Goal: Information Seeking & Learning: Learn about a topic

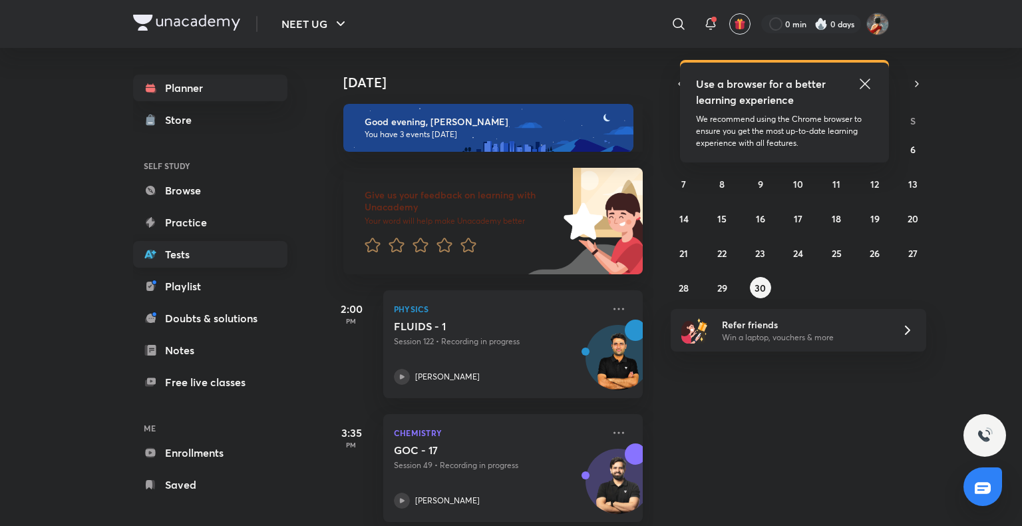
click at [212, 254] on link "Tests" at bounding box center [210, 254] width 154 height 27
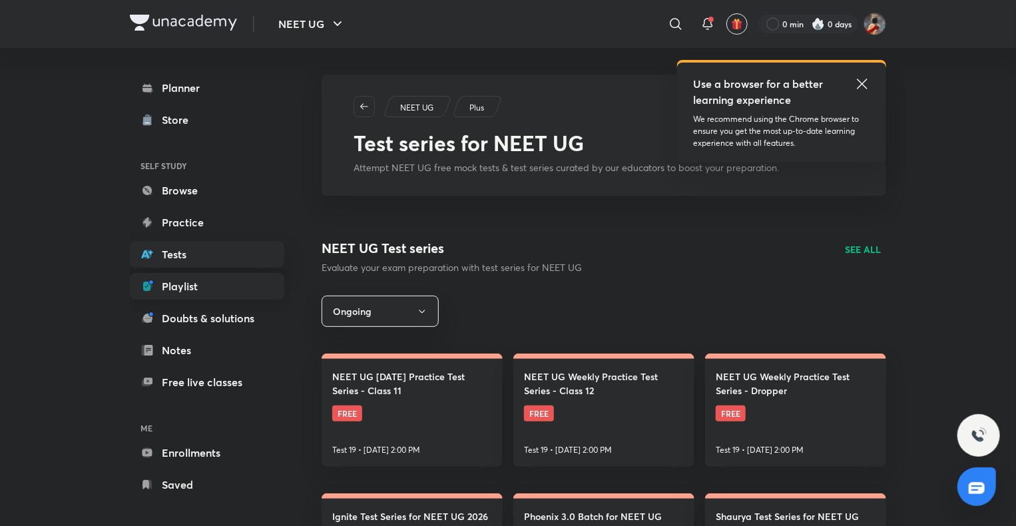
click at [200, 294] on link "Playlist" at bounding box center [207, 286] width 154 height 27
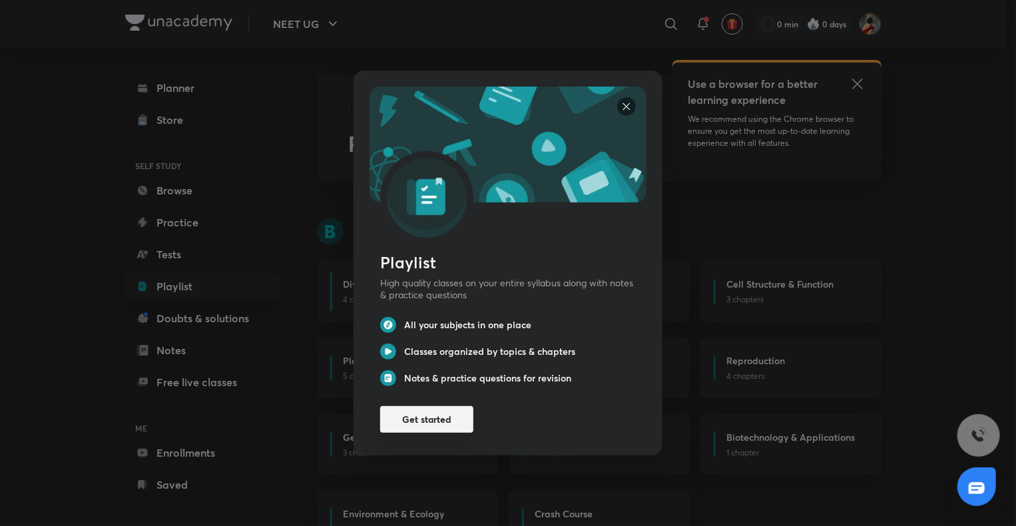
click at [428, 420] on button "Get started" at bounding box center [426, 419] width 93 height 27
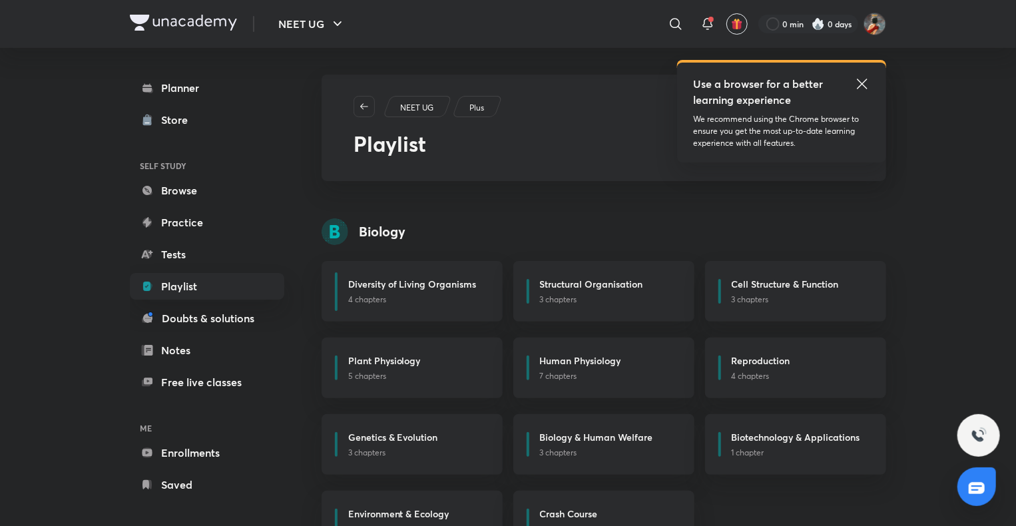
click at [232, 303] on div "Planner Store SELF STUDY Browse Practice Tests Playlist Doubts & solutions Note…" at bounding box center [207, 286] width 154 height 423
click at [235, 253] on link "Tests" at bounding box center [207, 254] width 154 height 27
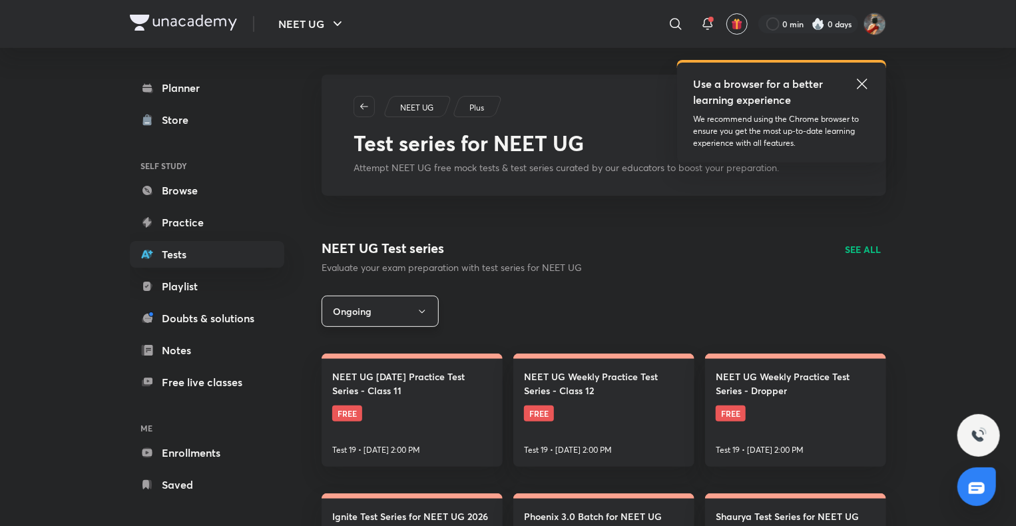
click at [413, 303] on button "Ongoing" at bounding box center [379, 310] width 117 height 31
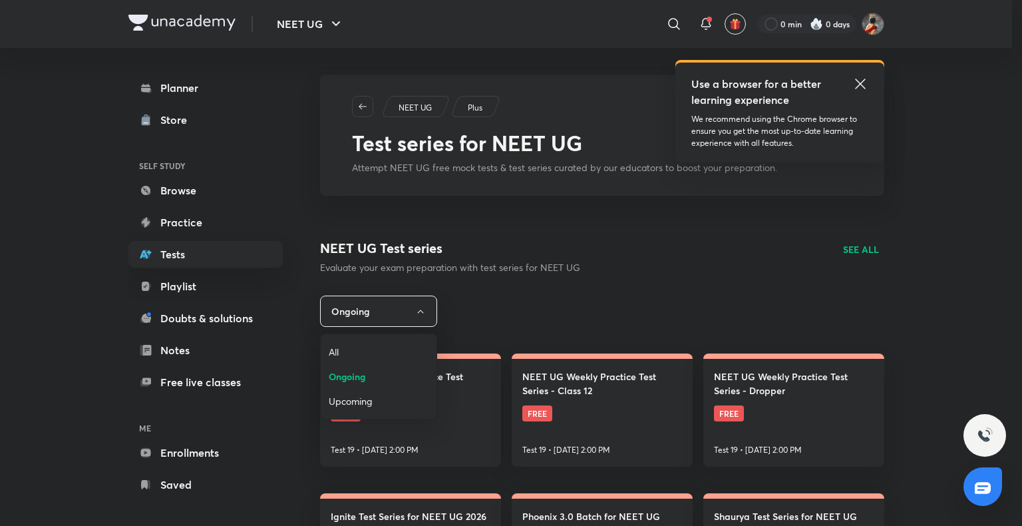
click at [616, 285] on div at bounding box center [511, 263] width 1022 height 526
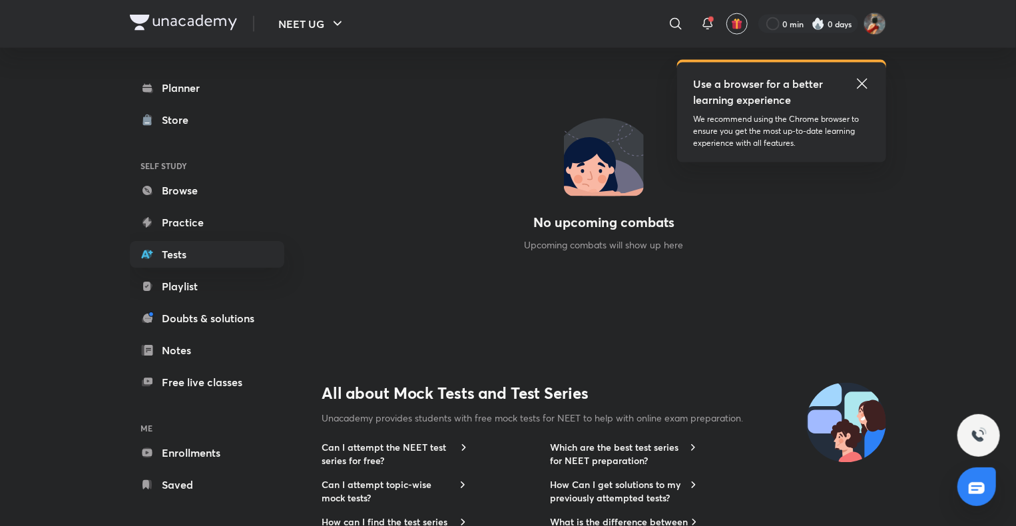
scroll to position [732, 0]
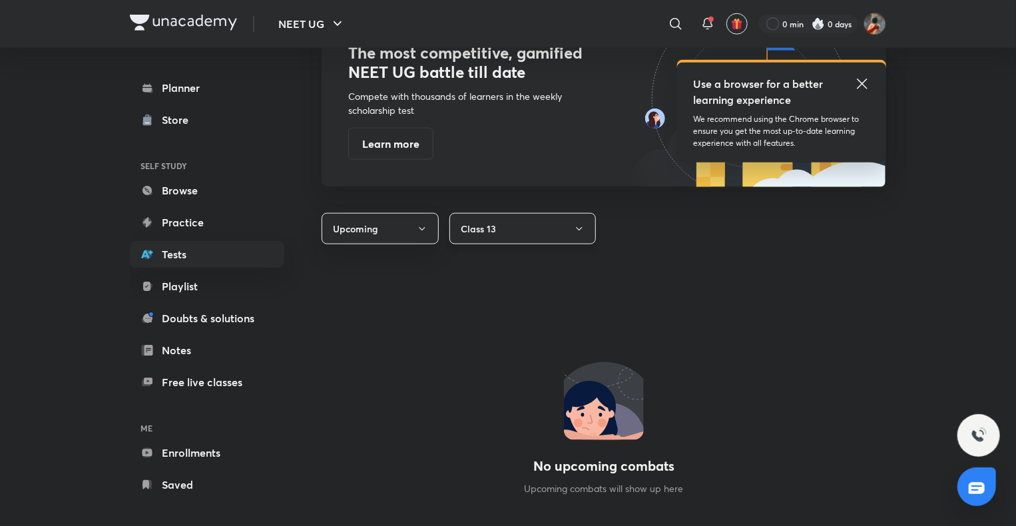
click at [544, 233] on button "Class 13" at bounding box center [522, 228] width 146 height 31
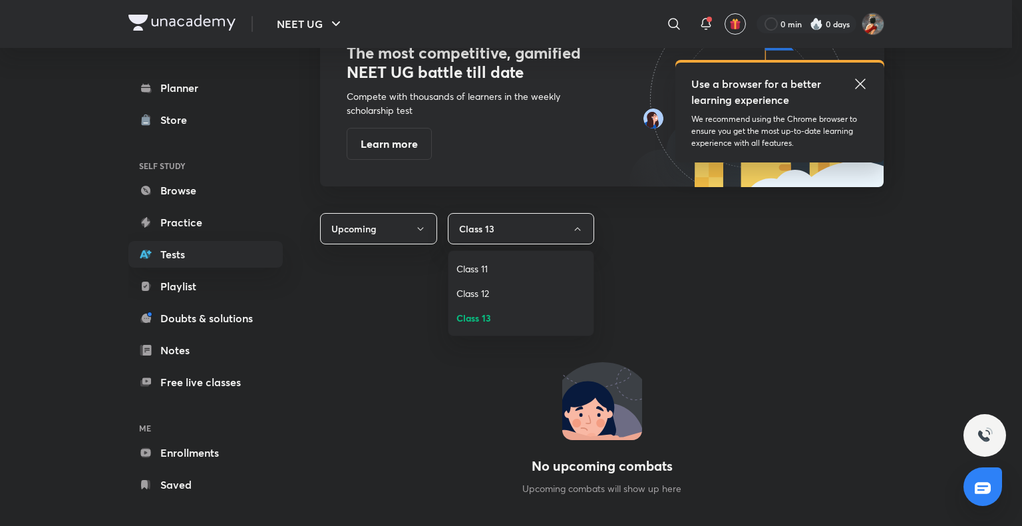
click at [532, 262] on span "Class 11" at bounding box center [521, 269] width 129 height 14
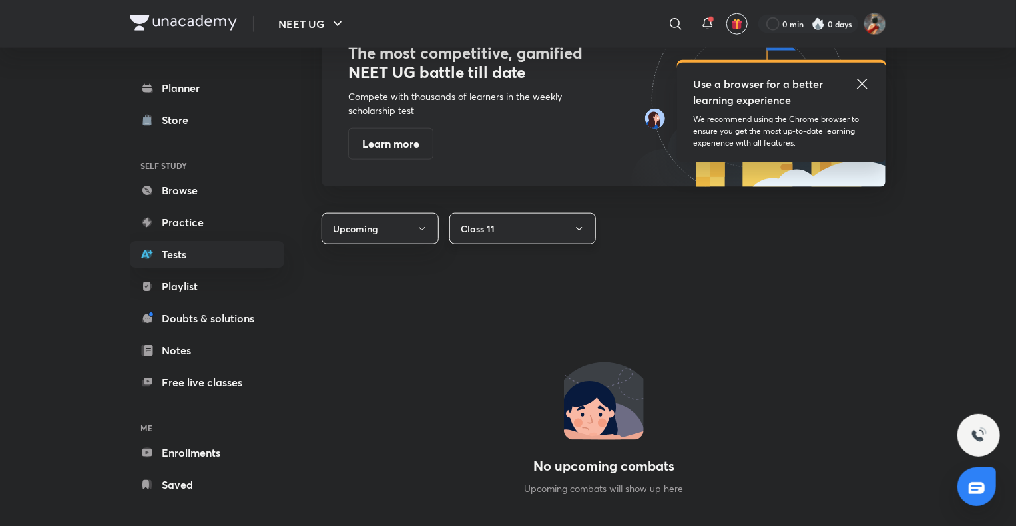
click at [534, 238] on button "Class 11" at bounding box center [522, 228] width 146 height 31
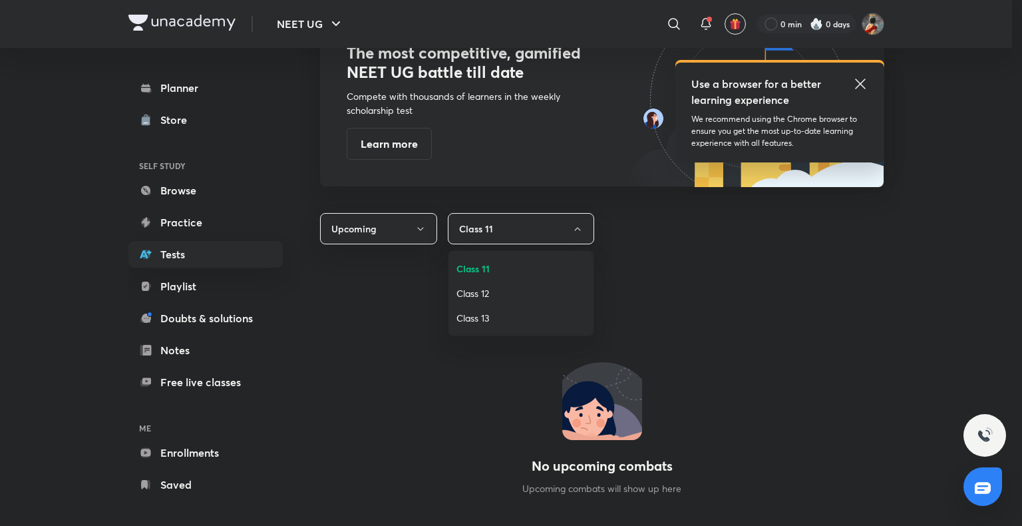
click at [522, 288] on span "Class 12" at bounding box center [521, 293] width 129 height 14
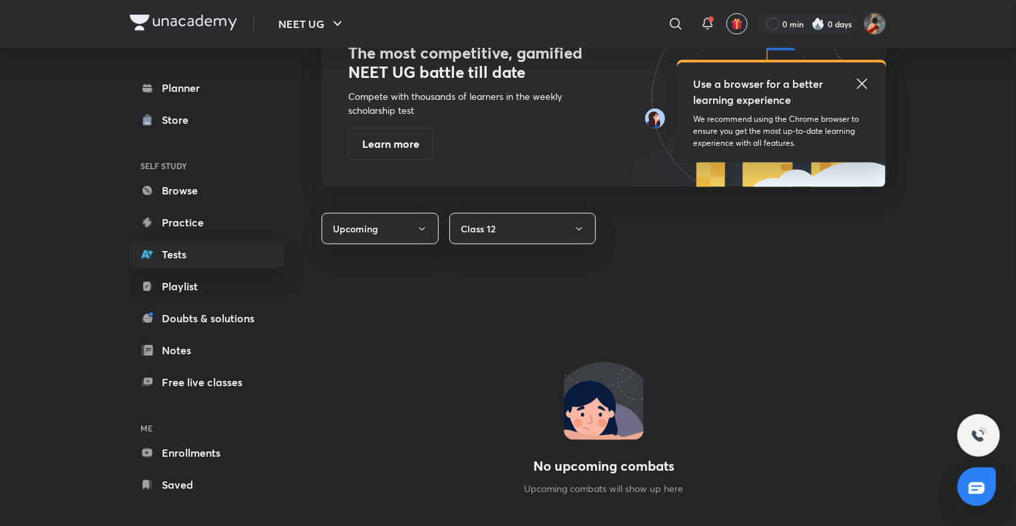
click at [394, 212] on div "NEET UG Plus Test series for NEET UG Attempt NEET UG free mock tests & test ser…" at bounding box center [603, 86] width 564 height 1489
click at [398, 228] on button "Upcoming" at bounding box center [379, 228] width 117 height 31
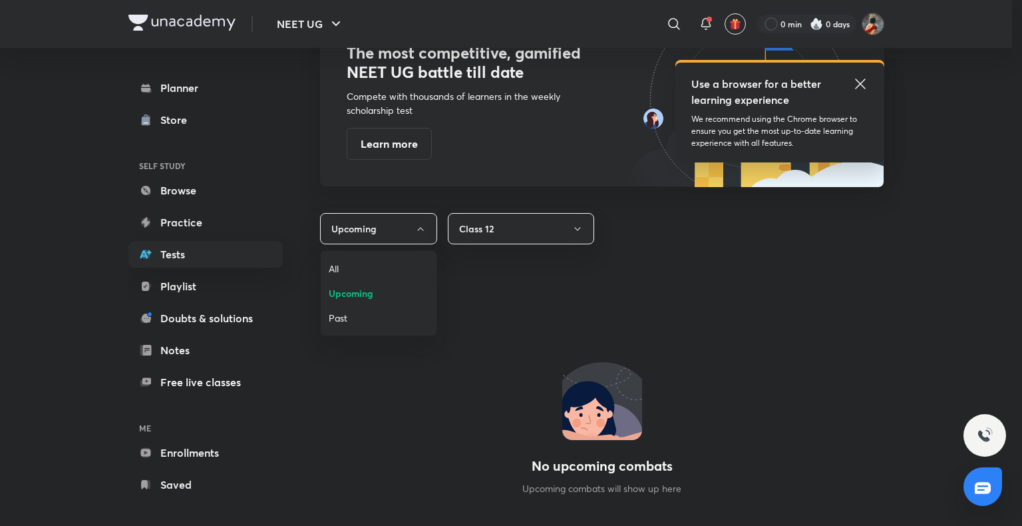
click at [373, 328] on li "Past" at bounding box center [379, 317] width 116 height 25
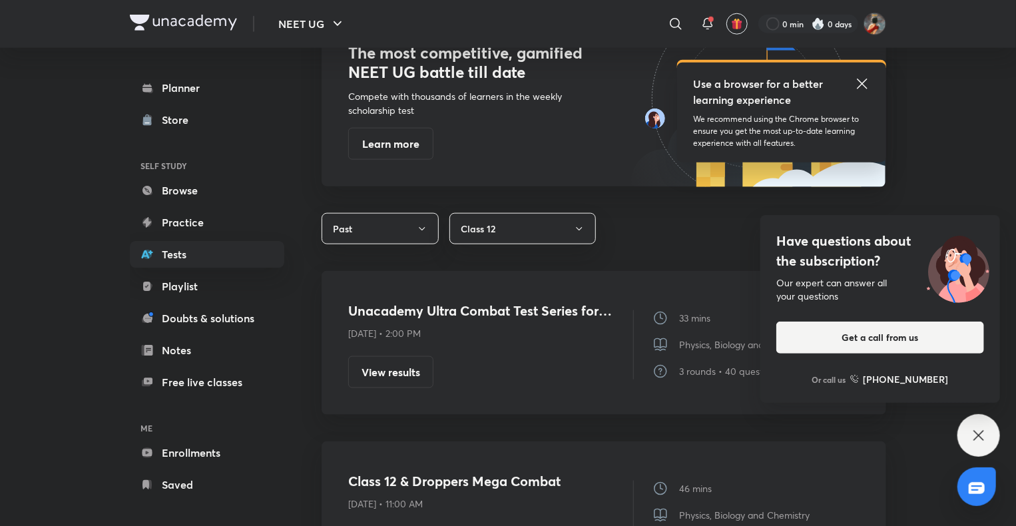
click at [976, 439] on icon at bounding box center [978, 435] width 16 height 16
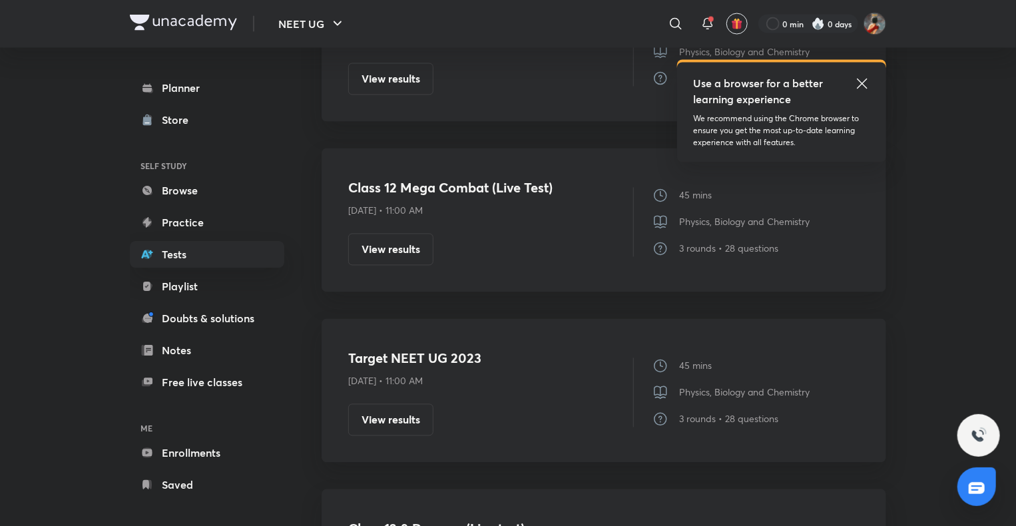
scroll to position [0, 0]
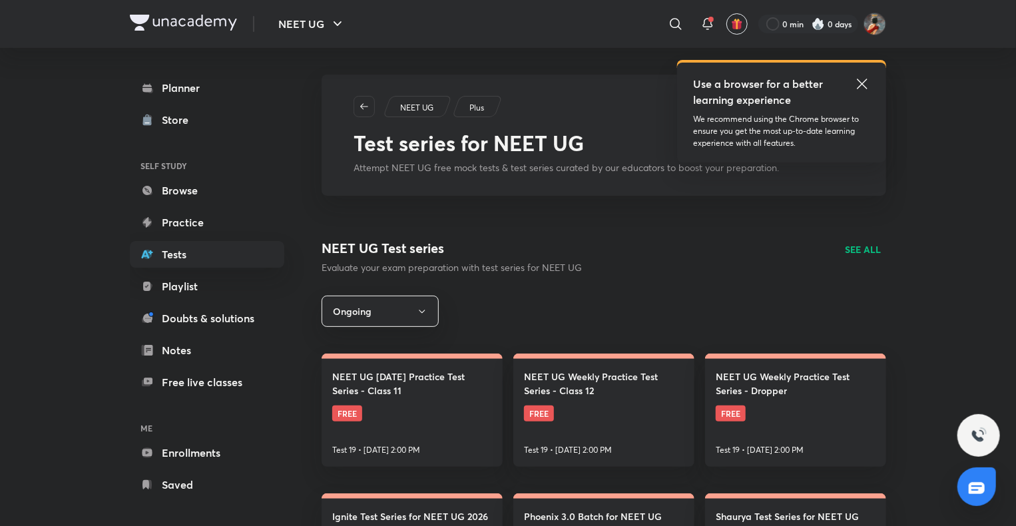
click at [855, 83] on icon at bounding box center [862, 84] width 16 height 16
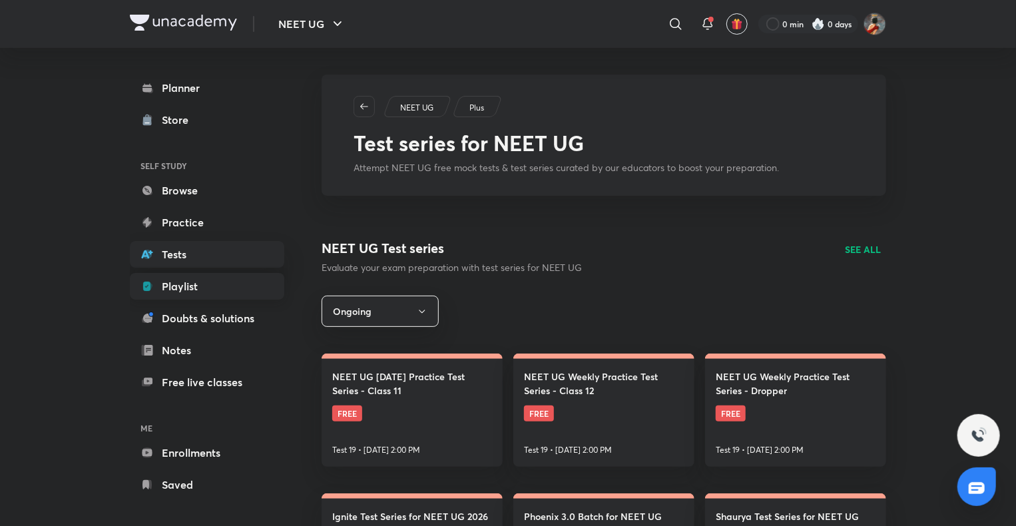
click at [214, 273] on link "Playlist" at bounding box center [207, 286] width 154 height 27
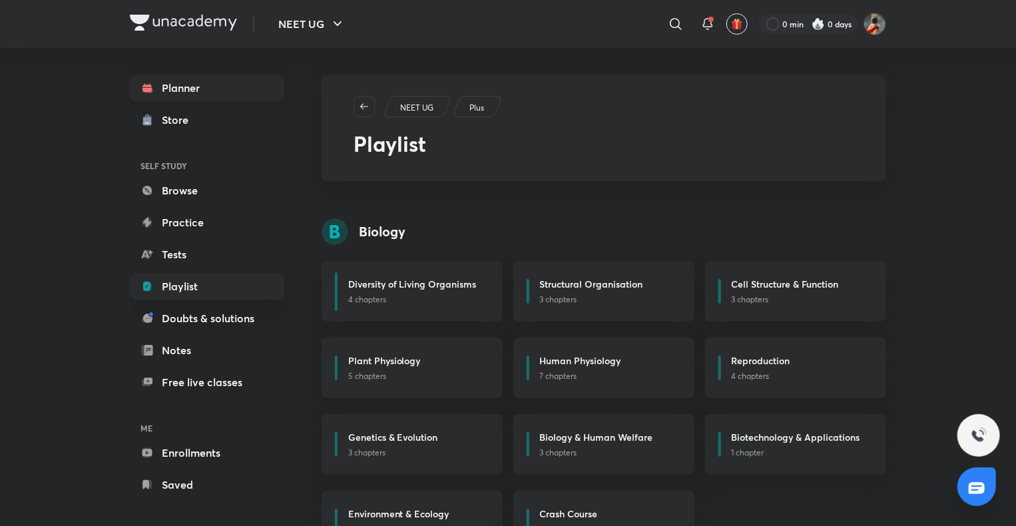
click at [240, 93] on link "Planner" at bounding box center [207, 88] width 154 height 27
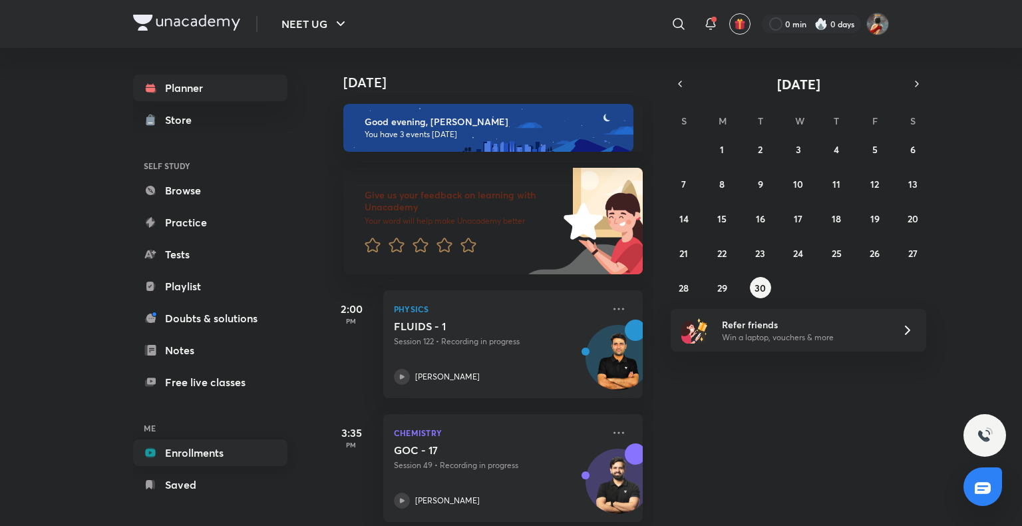
click at [198, 451] on link "Enrollments" at bounding box center [210, 452] width 154 height 27
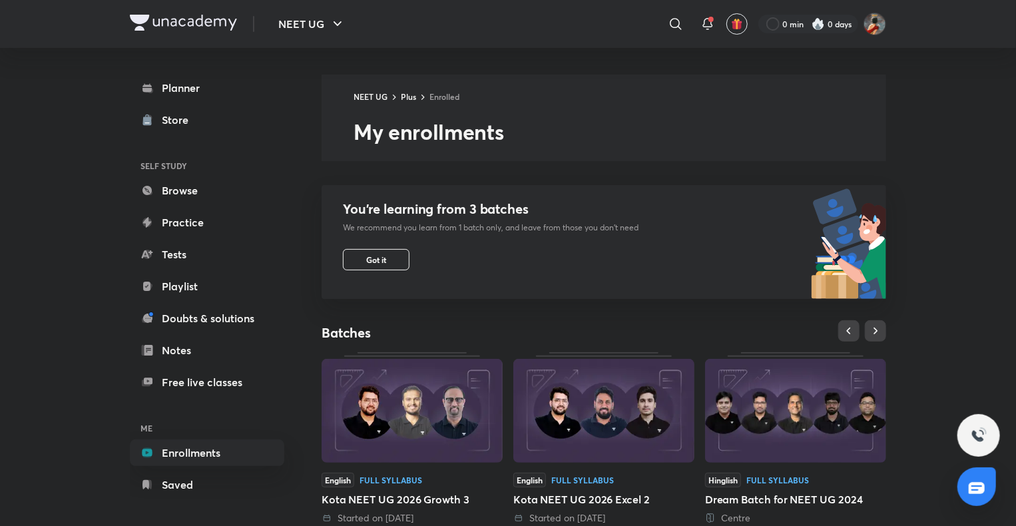
scroll to position [244, 0]
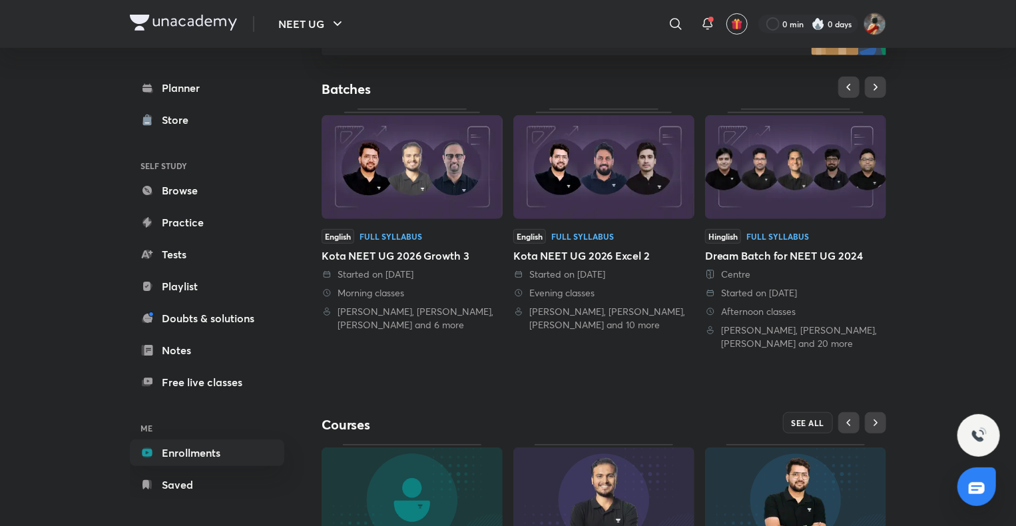
click at [619, 206] on img at bounding box center [603, 167] width 181 height 104
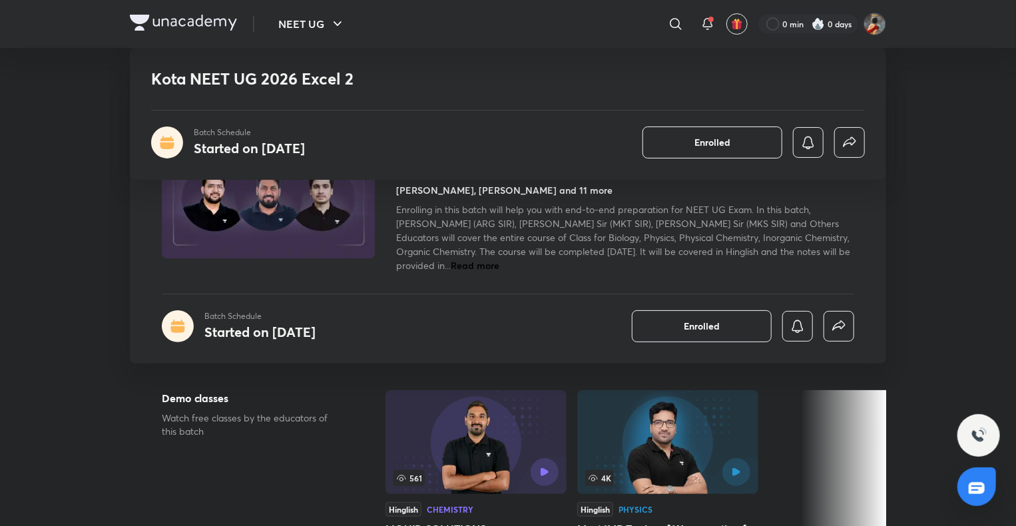
scroll to position [244, 0]
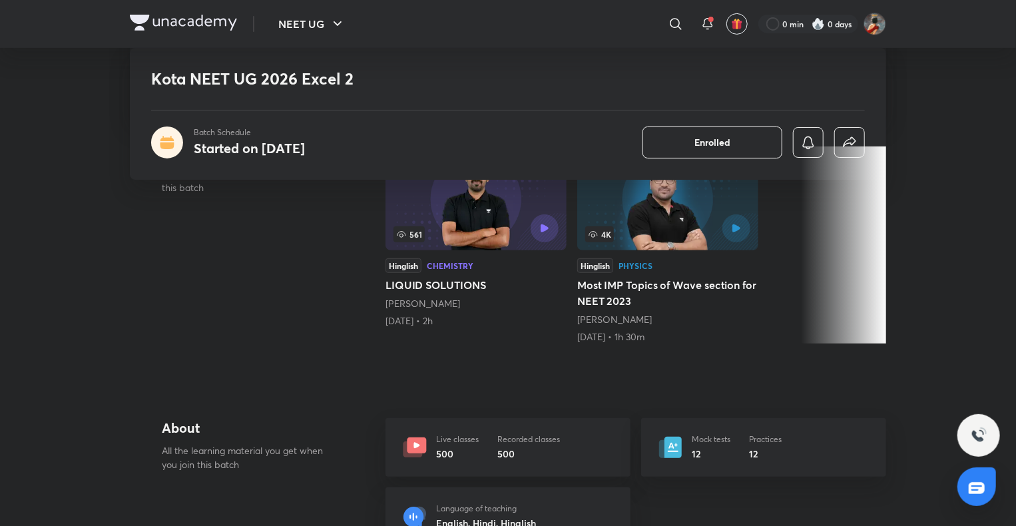
click at [699, 461] on div "Mock tests 12 Practices 12" at bounding box center [763, 447] width 245 height 59
click at [705, 439] on p "Mock tests" at bounding box center [710, 439] width 39 height 12
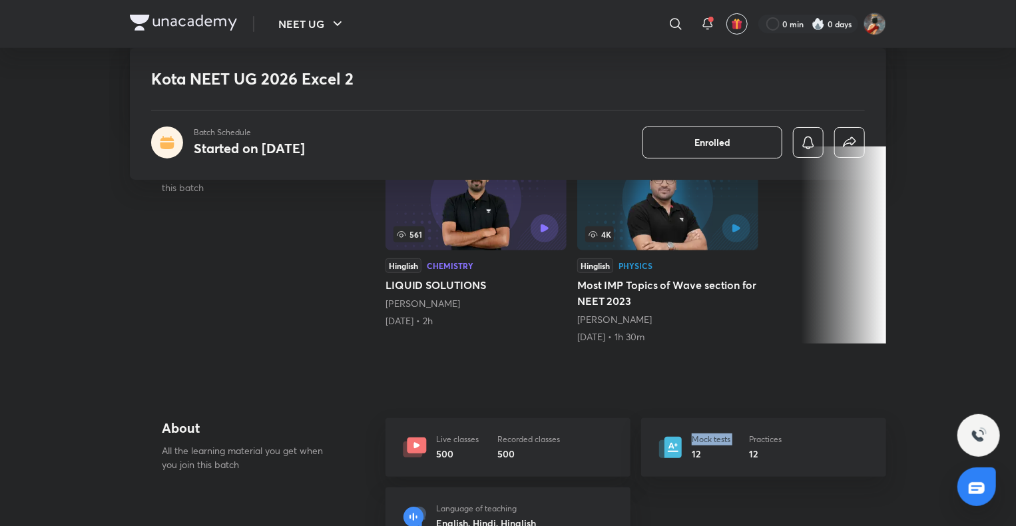
click at [705, 439] on p "Mock tests" at bounding box center [710, 439] width 39 height 12
click at [548, 445] on div "Recorded classes 500" at bounding box center [528, 446] width 63 height 27
click at [715, 441] on p "Mock tests" at bounding box center [710, 439] width 39 height 12
click at [759, 441] on p "Practices" at bounding box center [765, 439] width 33 height 12
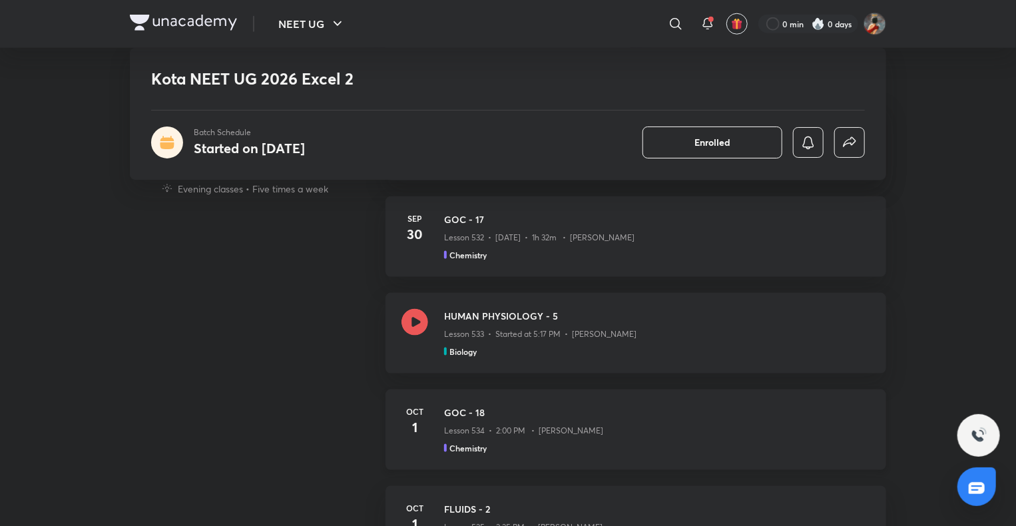
scroll to position [976, 0]
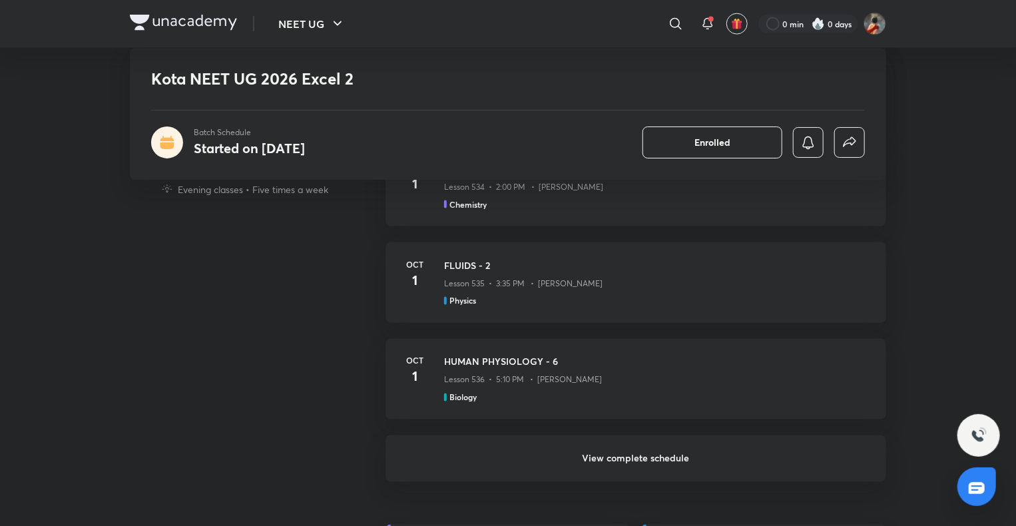
click at [675, 454] on h6 "View complete schedule" at bounding box center [635, 458] width 500 height 47
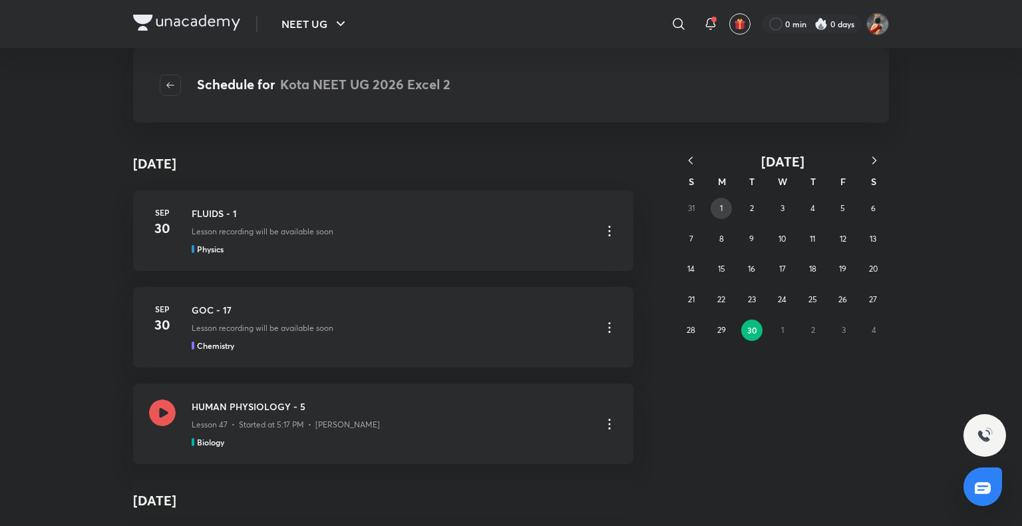
click at [728, 204] on button "1" at bounding box center [721, 208] width 21 height 21
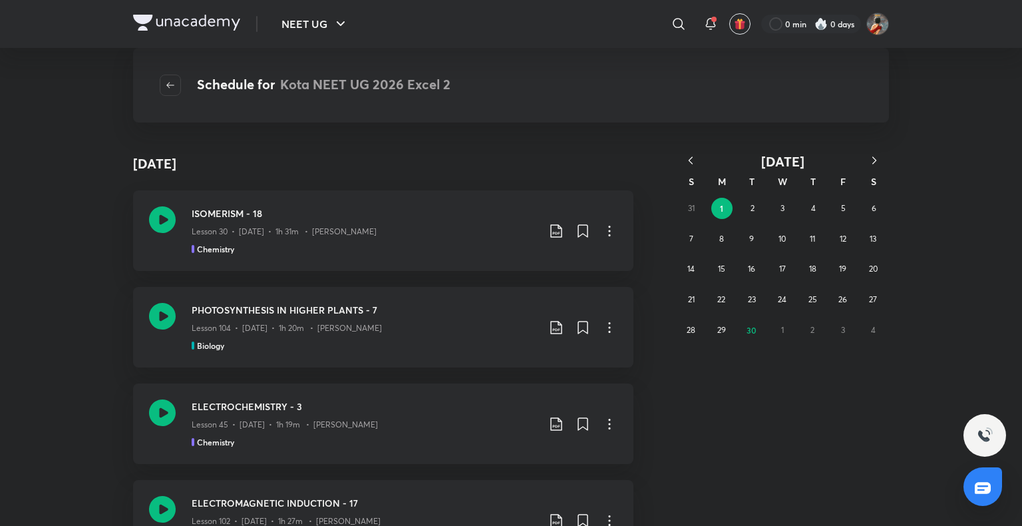
click at [680, 156] on button "button" at bounding box center [690, 161] width 29 height 17
click at [697, 163] on button "button" at bounding box center [690, 161] width 29 height 17
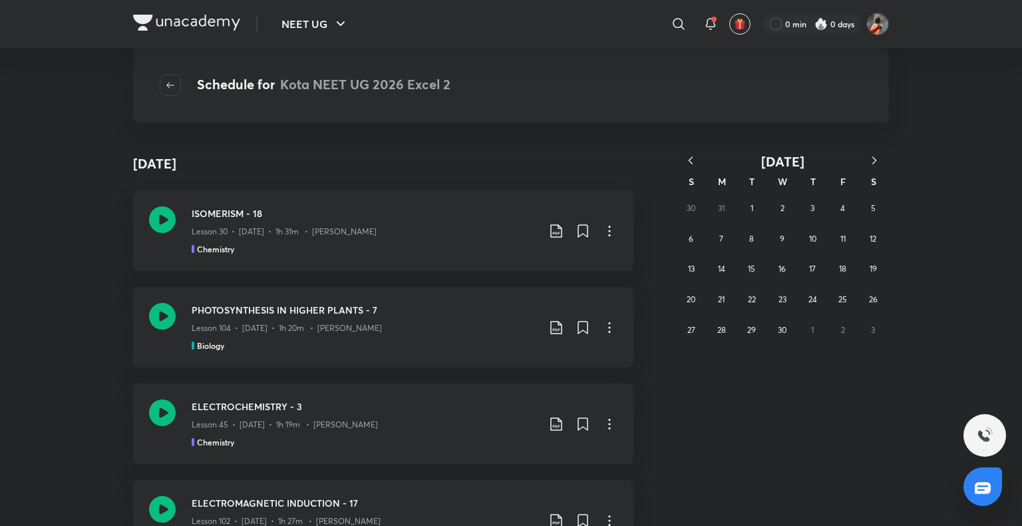
click at [697, 163] on button "button" at bounding box center [690, 161] width 29 height 17
click at [873, 161] on icon "button" at bounding box center [874, 160] width 13 height 13
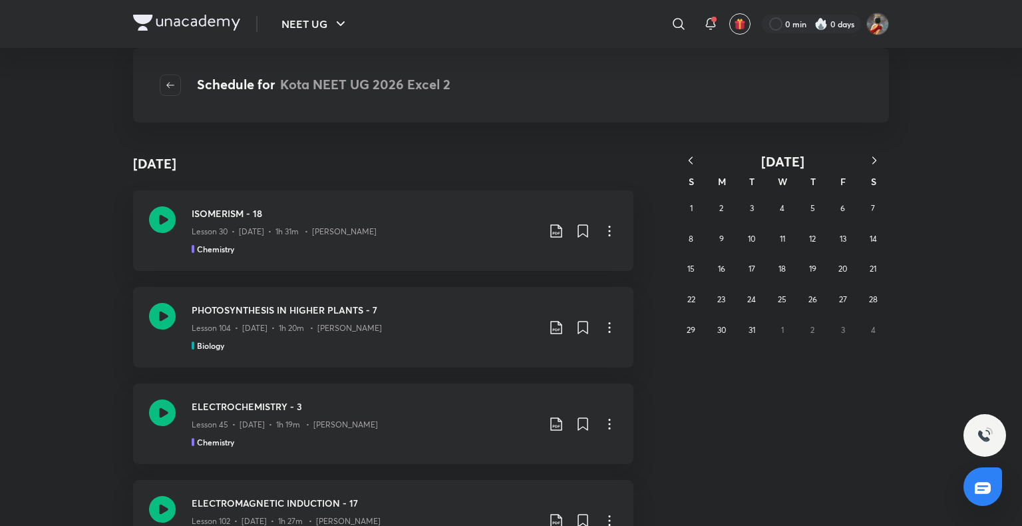
click at [872, 161] on icon "button" at bounding box center [874, 160] width 13 height 13
click at [756, 302] on button "18" at bounding box center [751, 299] width 21 height 21
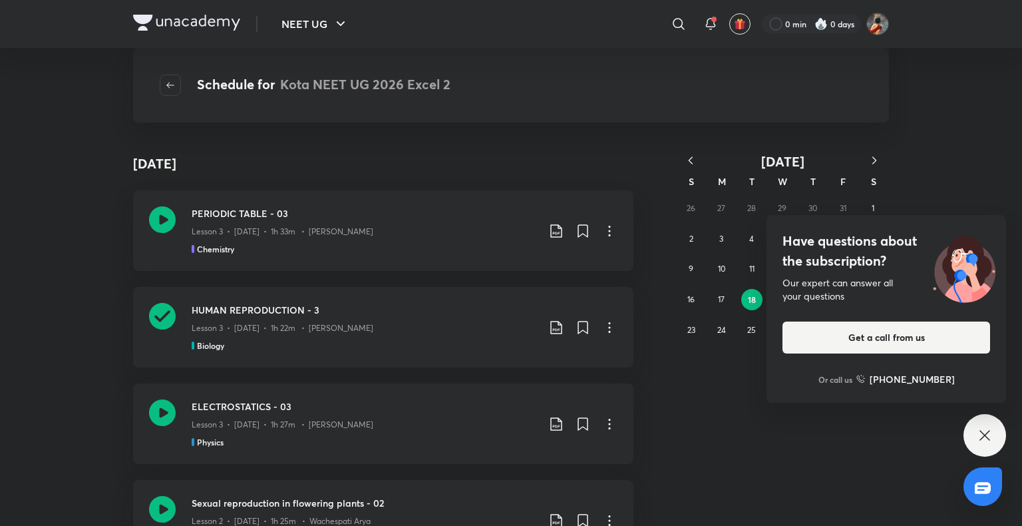
click at [980, 433] on icon at bounding box center [985, 435] width 16 height 16
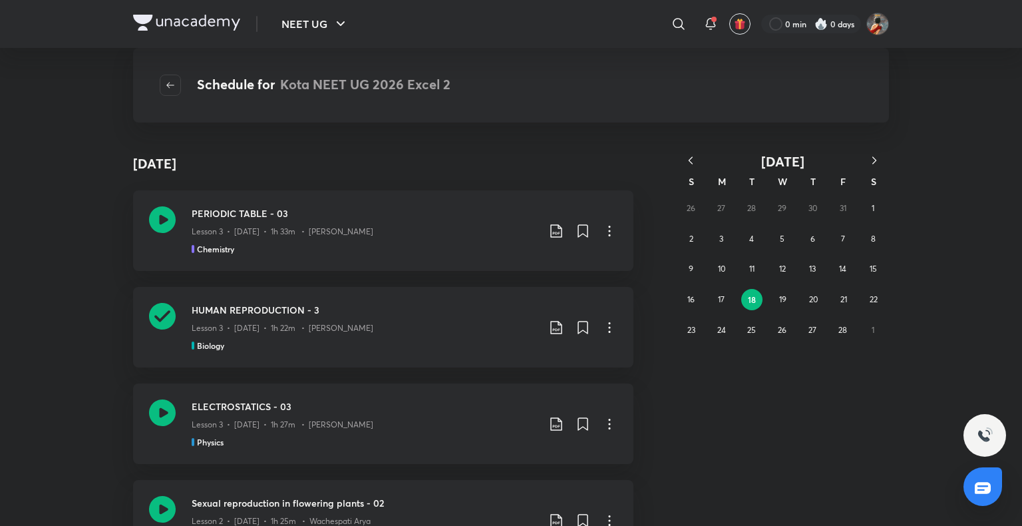
click at [860, 296] on div "26 27 28 29 30 31 1 2 3 4 5 6 7 8 9 10 11 12 13 14 15 16 17 18 19 20 21 22 23 2…" at bounding box center [782, 269] width 213 height 152
click at [866, 302] on button "22" at bounding box center [873, 299] width 21 height 21
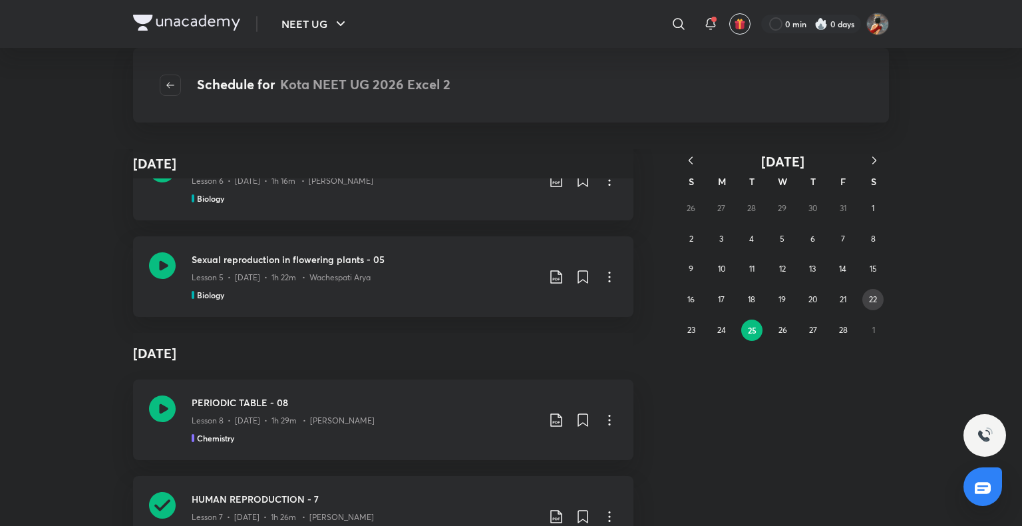
scroll to position [488, 0]
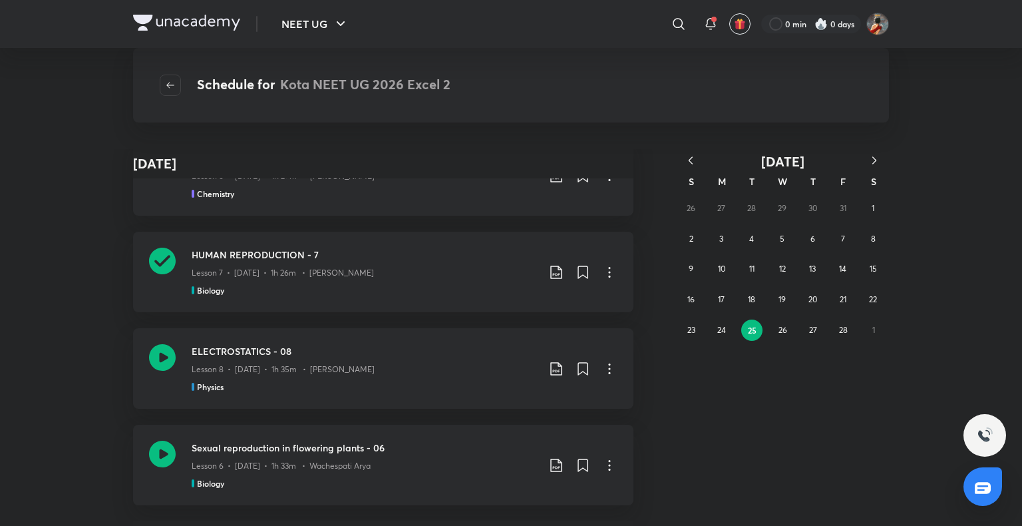
click at [829, 325] on div "26 27 28 29 30 31 1 2 3 4 5 6 7 8 9 10 11 12 13 14 15 16 17 18 19 20 21 22 23 2…" at bounding box center [782, 269] width 213 height 152
click at [839, 328] on abbr "28" at bounding box center [843, 330] width 9 height 10
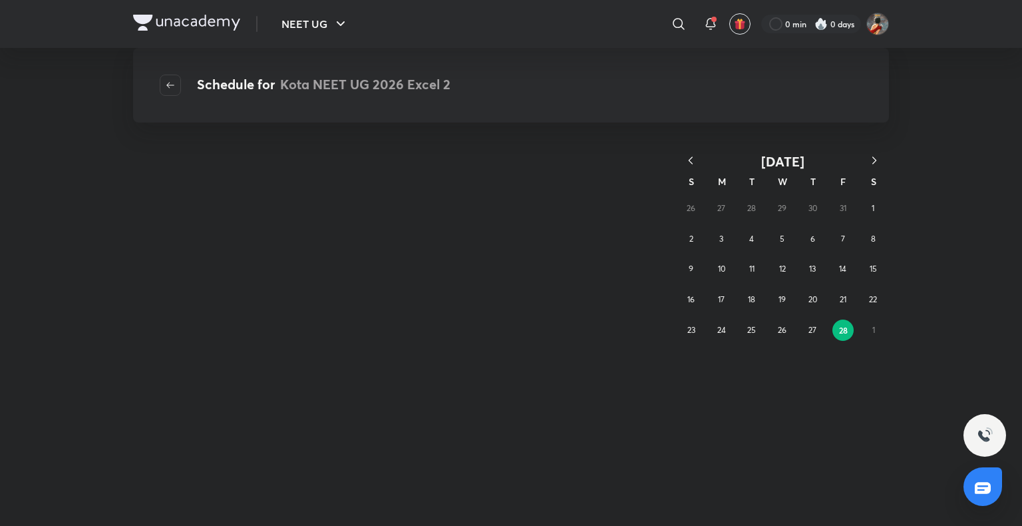
scroll to position [0, 0]
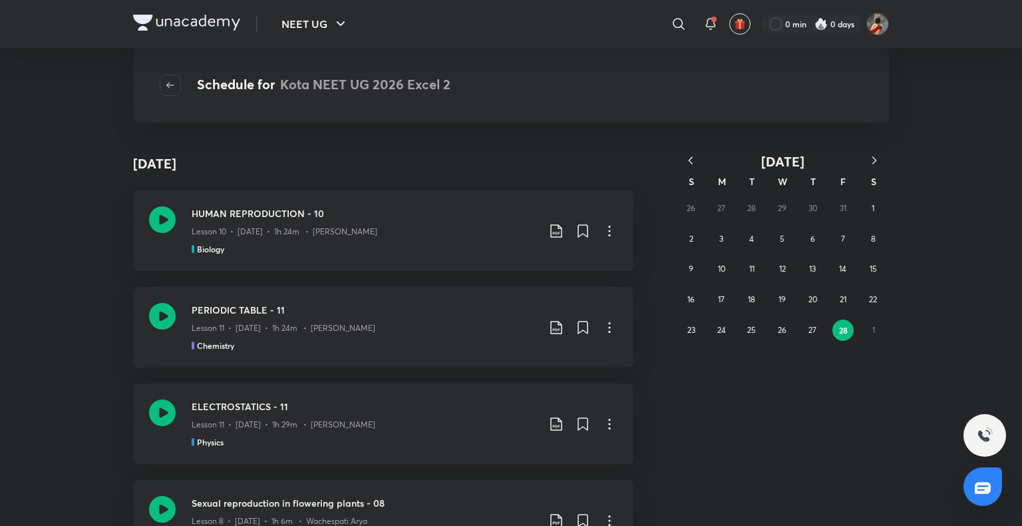
click at [876, 162] on icon "button" at bounding box center [874, 160] width 13 height 13
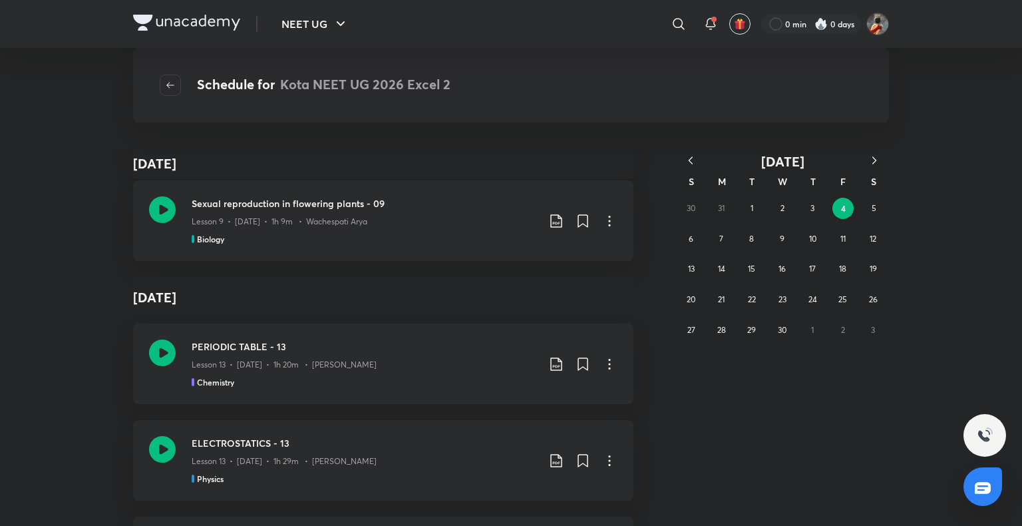
scroll to position [1262, 0]
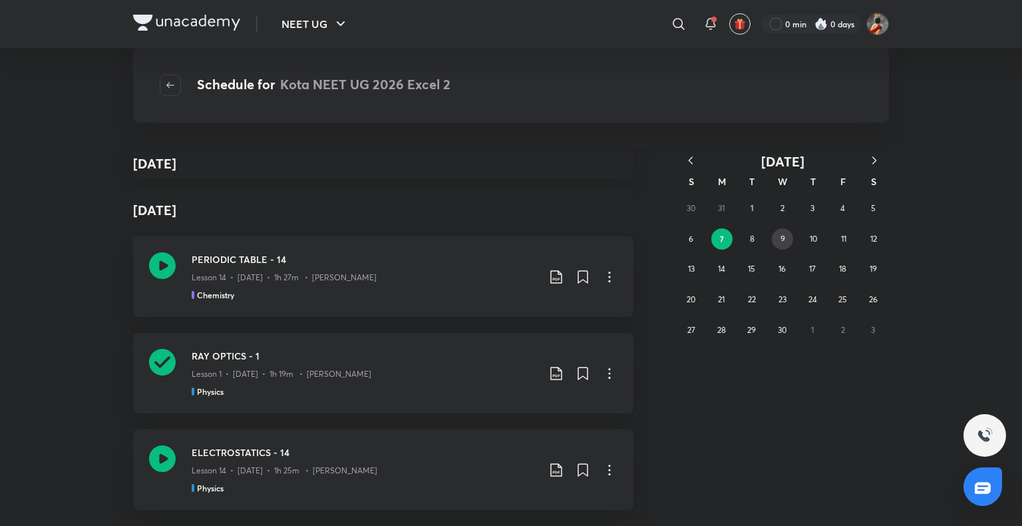
drag, startPoint x: 783, startPoint y: 242, endPoint x: 766, endPoint y: 247, distance: 17.3
click at [782, 242] on abbr "9" at bounding box center [783, 239] width 5 height 10
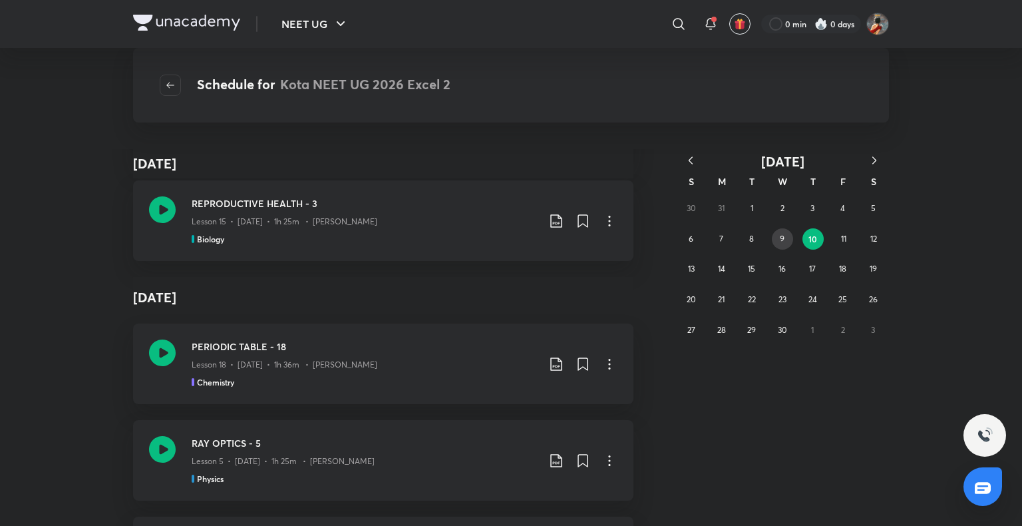
scroll to position [0, 0]
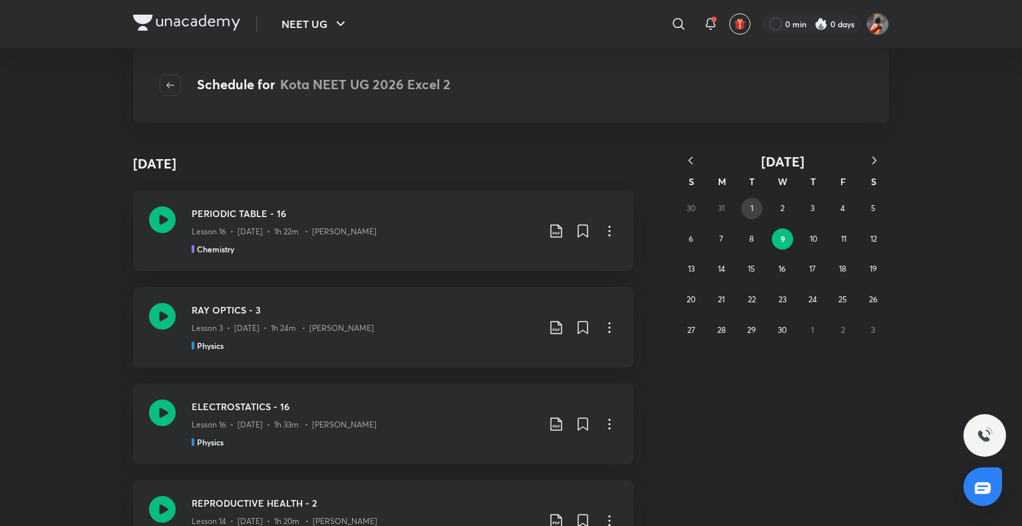
click at [751, 205] on abbr "1" at bounding box center [752, 208] width 3 height 10
click at [700, 158] on button "button" at bounding box center [690, 161] width 29 height 17
click at [771, 290] on div "23 24 25 26 27 28 1 2 3 4 5 6 7 8 9 10 11 12 13 14 15 16 17 18 19 20 21 22 23 2…" at bounding box center [782, 284] width 213 height 182
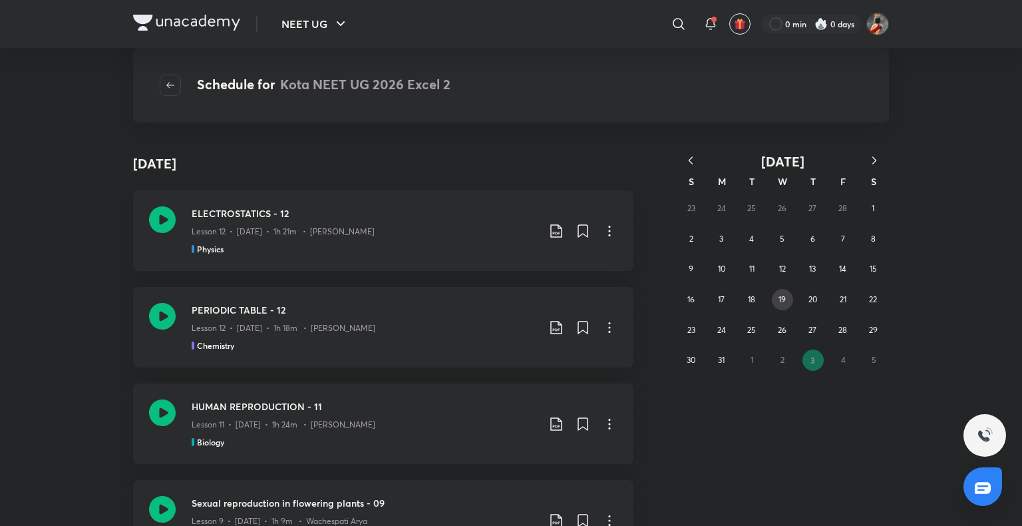
click at [783, 291] on button "19" at bounding box center [782, 299] width 21 height 21
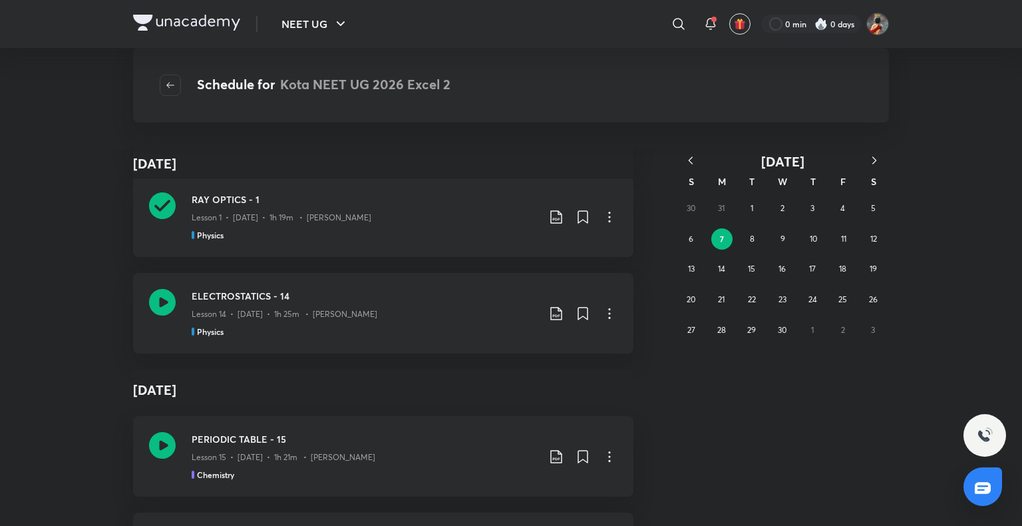
scroll to position [1262, 0]
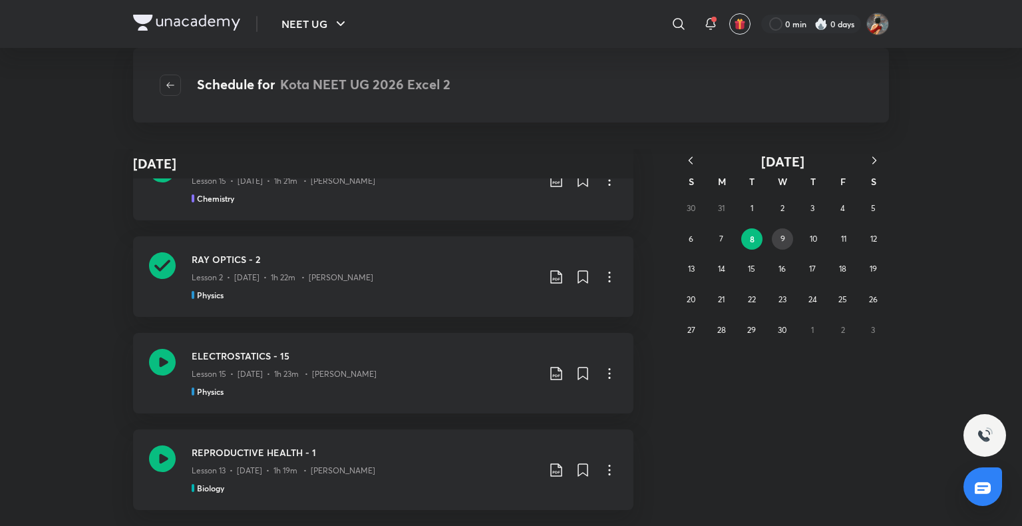
click at [781, 238] on abbr "9" at bounding box center [783, 239] width 5 height 10
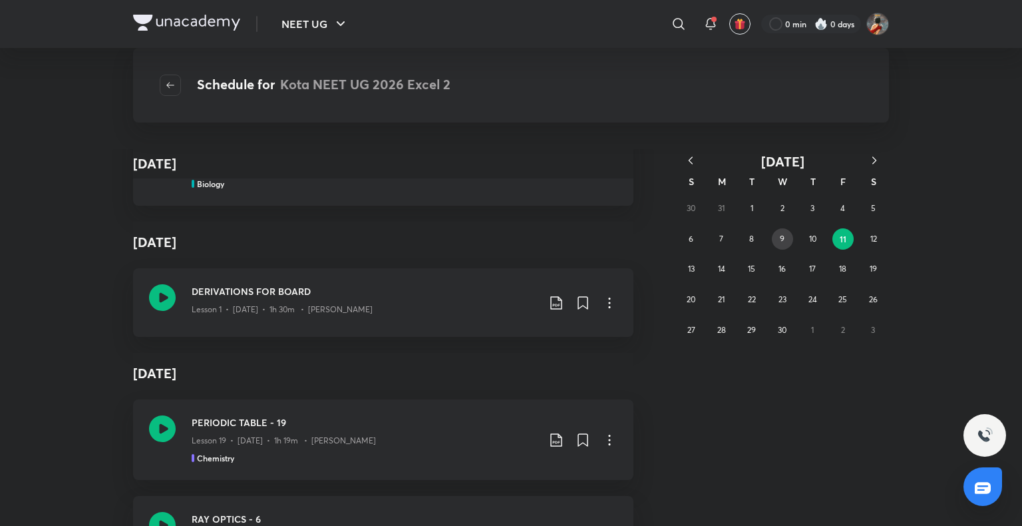
scroll to position [1296, 0]
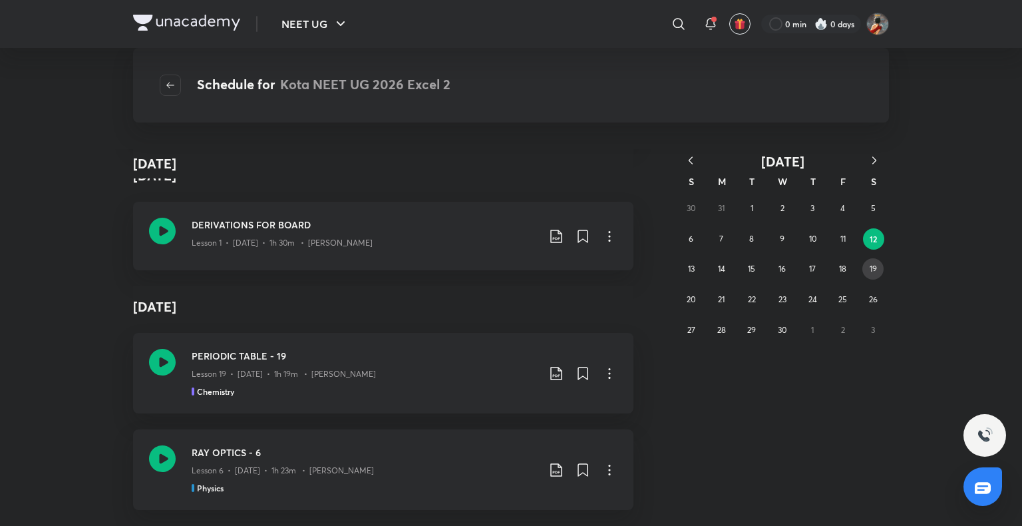
click at [876, 272] on abbr "19" at bounding box center [873, 269] width 7 height 10
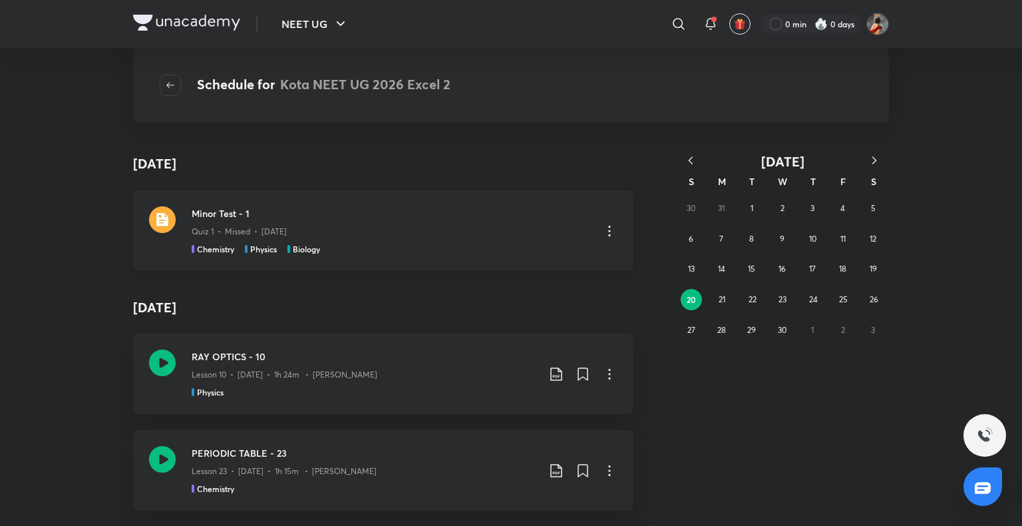
click at [287, 216] on h3 "Minor Test - 1" at bounding box center [391, 213] width 399 height 14
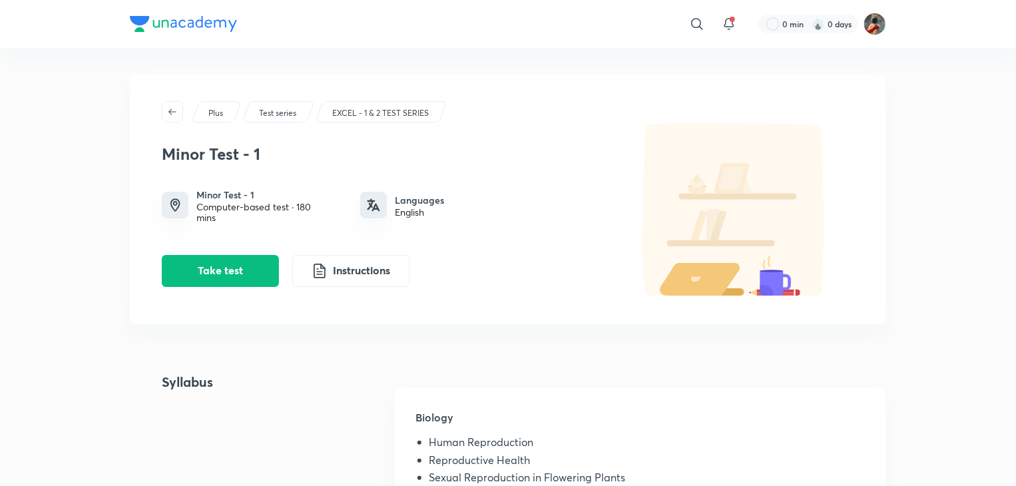
click at [386, 113] on p "EXCEL - 1 & 2 TEST SERIES" at bounding box center [380, 113] width 96 height 12
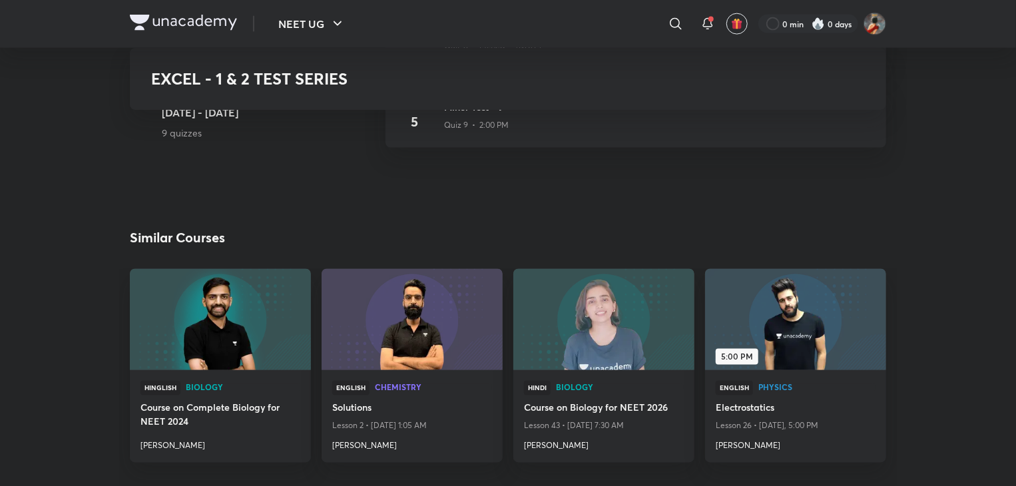
scroll to position [732, 0]
